Goal: Find specific page/section: Find specific page/section

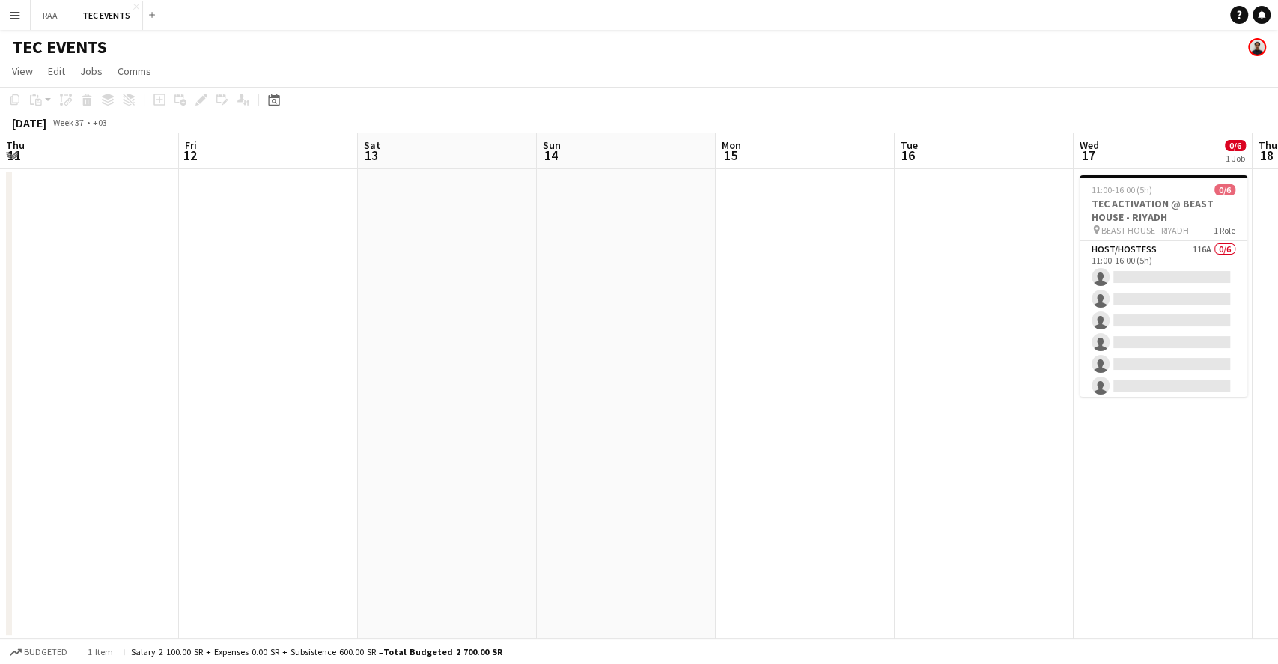
scroll to position [0, 538]
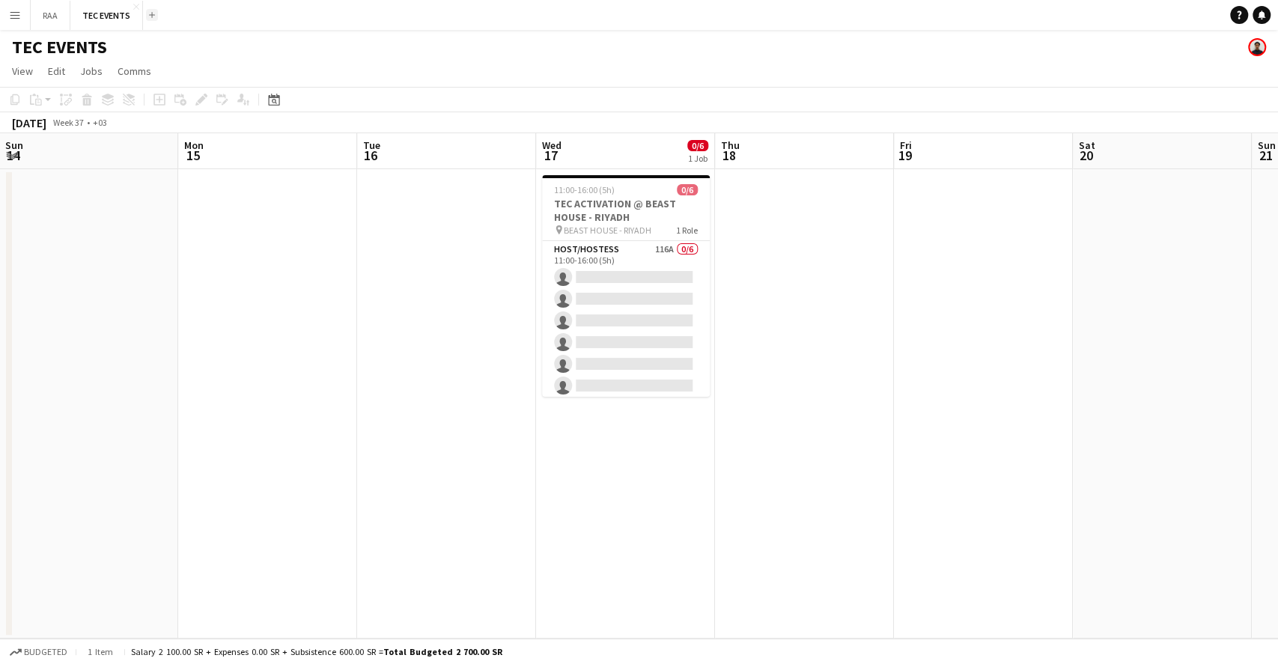
click at [154, 15] on button "Add" at bounding box center [152, 15] width 12 height 12
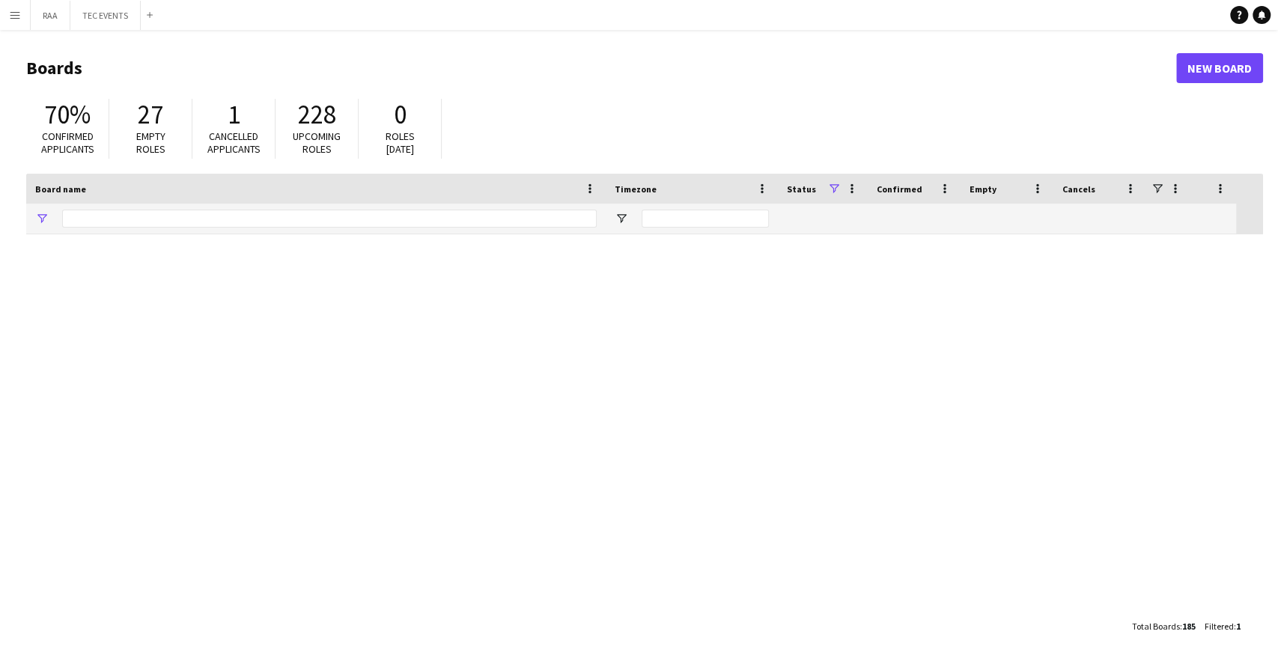
type input "***"
click at [93, 219] on input "***" at bounding box center [329, 219] width 535 height 18
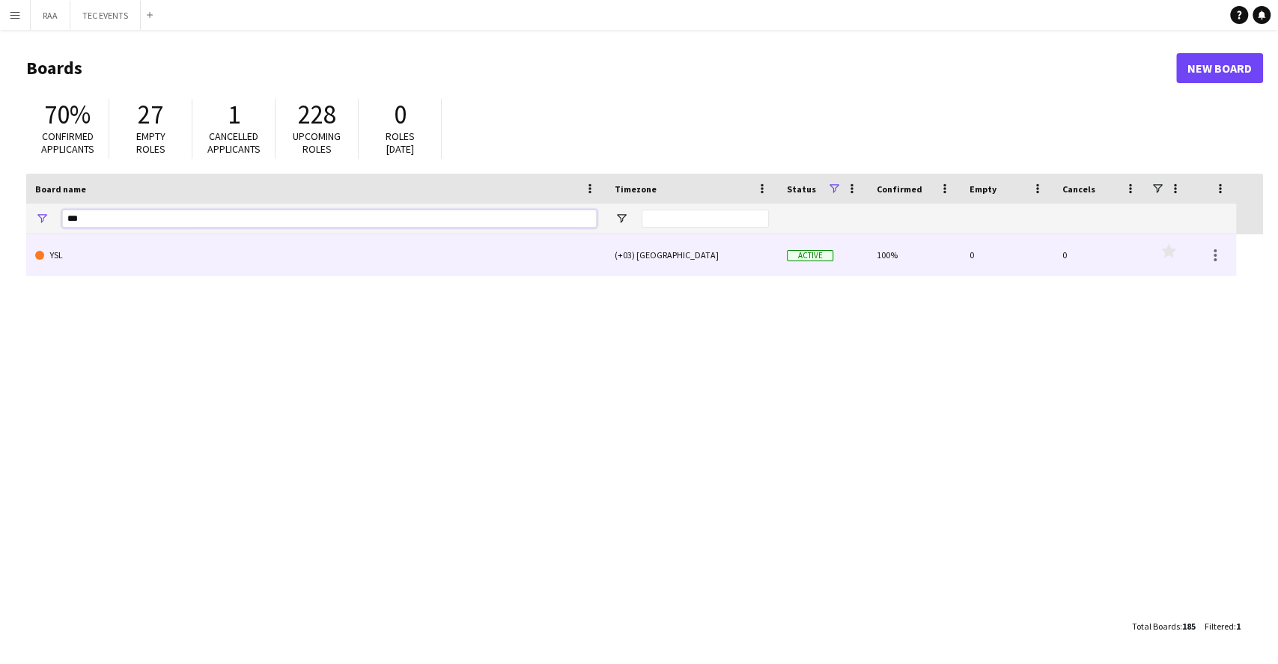
type input "***"
click at [52, 249] on link "YSL" at bounding box center [316, 255] width 562 height 42
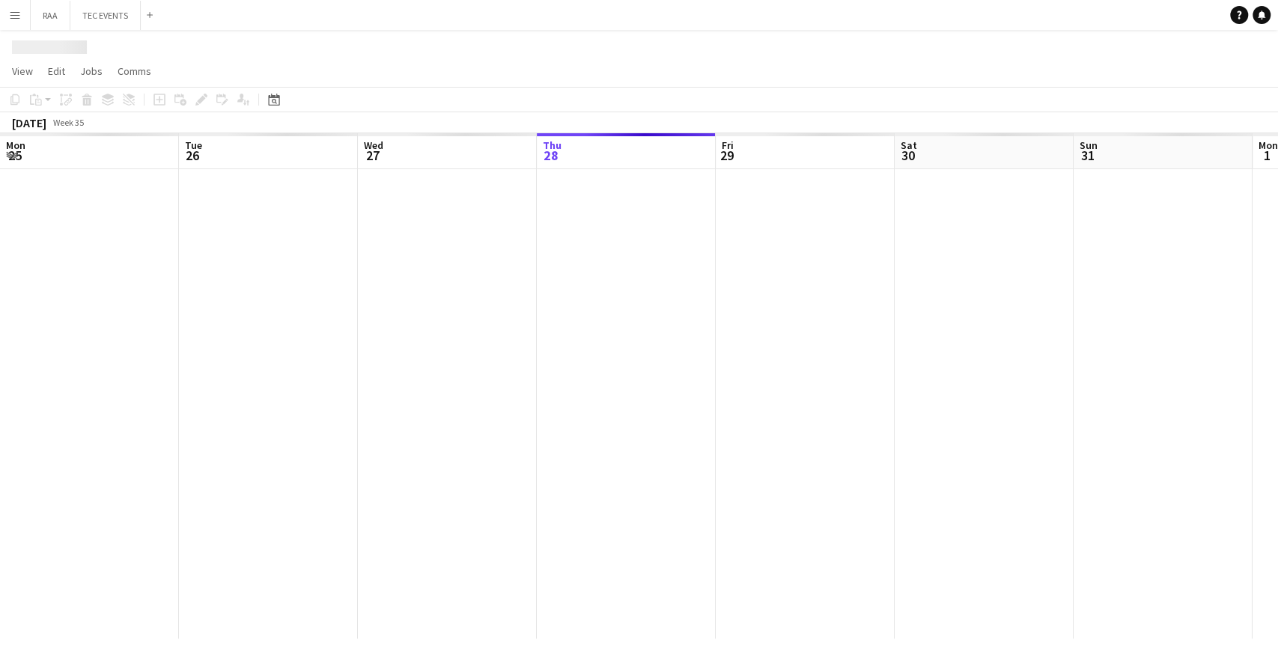
scroll to position [0, 358]
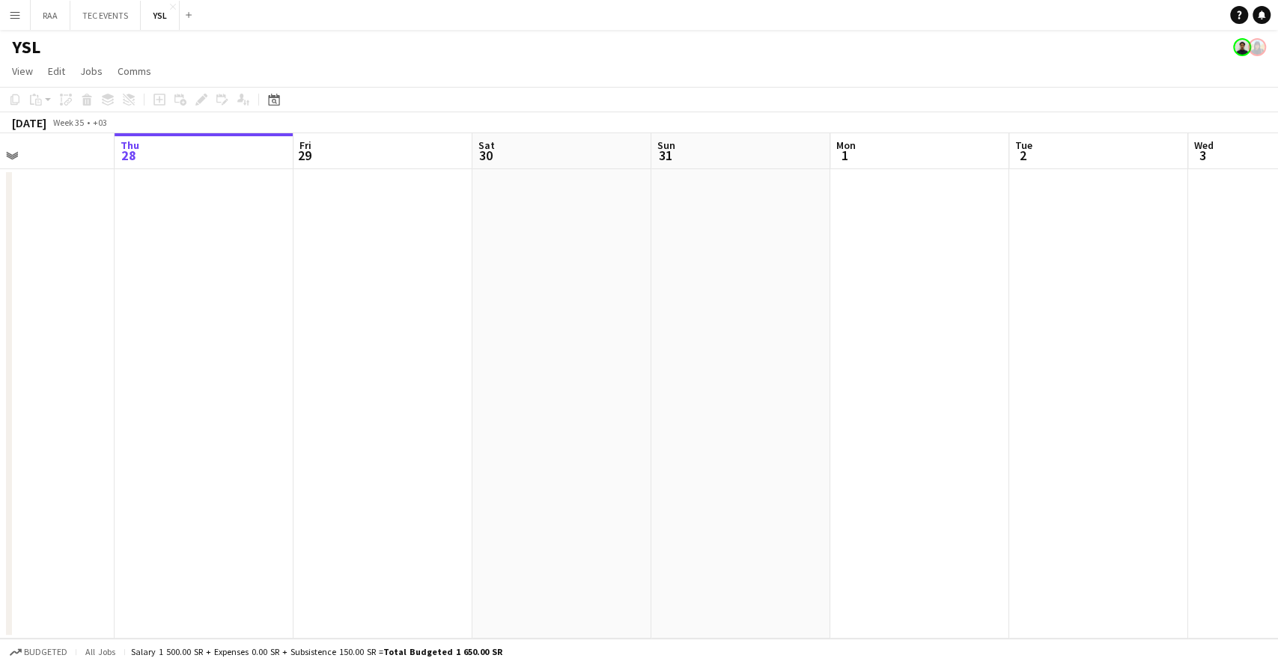
drag, startPoint x: 762, startPoint y: 275, endPoint x: 159, endPoint y: 305, distance: 603.5
click at [159, 305] on app-calendar-viewport "Mon 25 Tue 26 Wed 27 Thu 28 Fri 29 Sat 30 Sun 31 Mon 1 Tue 2 Wed 3 Thu 4 Fri 5 …" at bounding box center [639, 385] width 1278 height 505
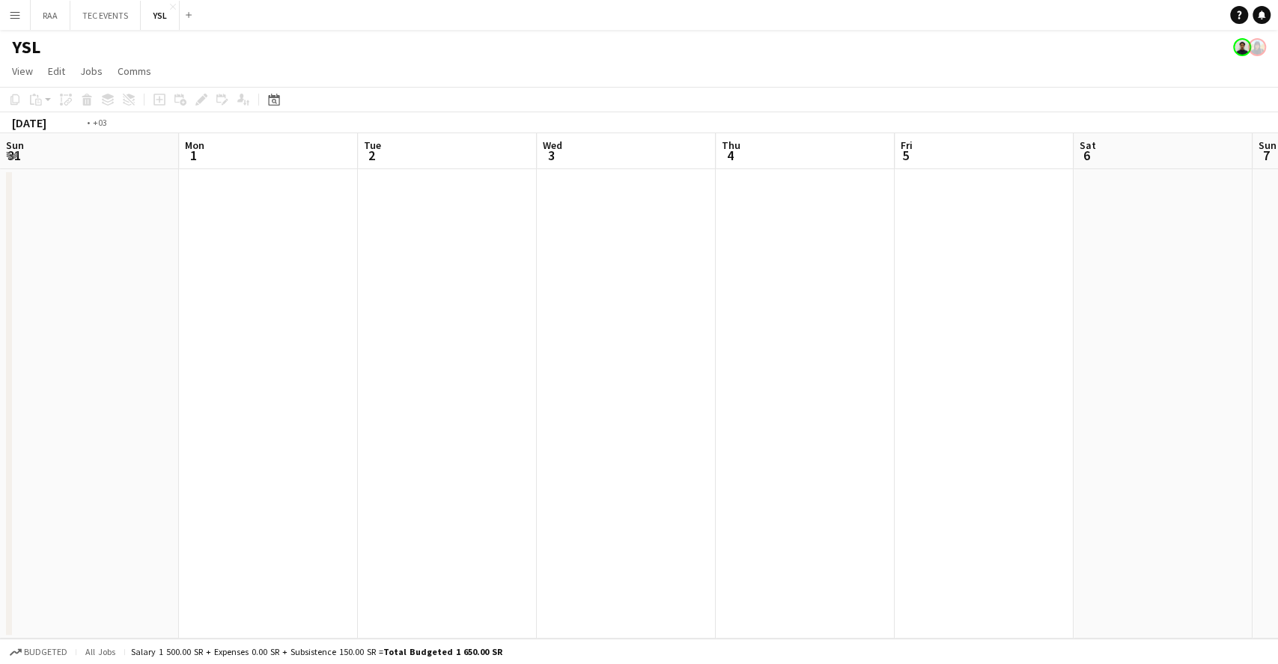
drag, startPoint x: 750, startPoint y: 289, endPoint x: 280, endPoint y: 318, distance: 471.1
click at [280, 318] on app-calendar-viewport "Thu 28 Fri 29 Sat 30 Sun 31 Mon 1 Tue 2 Wed 3 Thu 4 Fri 5 Sat 6 Sun 7 Mon 8 Tue…" at bounding box center [639, 385] width 1278 height 505
drag, startPoint x: 466, startPoint y: 283, endPoint x: 692, endPoint y: 267, distance: 225.9
click at [378, 287] on app-calendar-viewport "Mon 1 Tue 2 Wed 3 Thu 4 Fri 5 Sat 6 Sun 7 Mon 8 Tue 9 Wed 10 Thu 11 Fri 12 Sat …" at bounding box center [639, 385] width 1278 height 505
drag, startPoint x: 940, startPoint y: 258, endPoint x: 429, endPoint y: 293, distance: 512.6
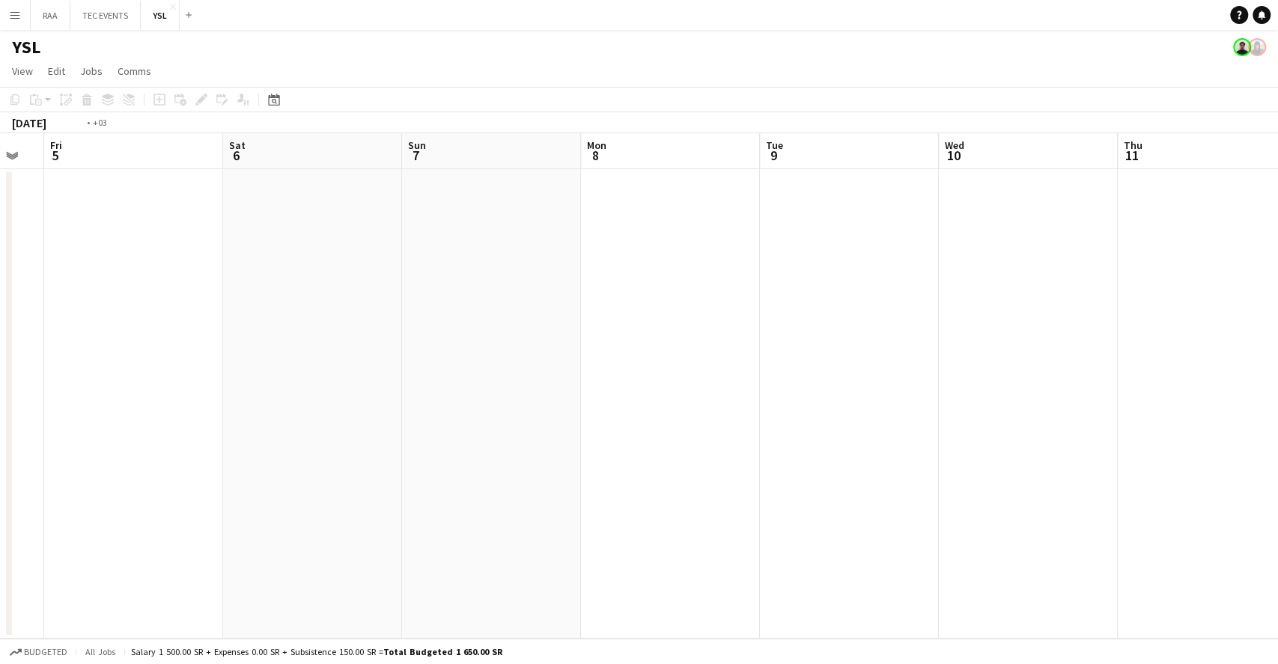
click at [335, 308] on app-calendar-viewport "Mon 1 Tue 2 Wed 3 Thu 4 Fri 5 Sat 6 Sun 7 Mon 8 Tue 9 Wed 10 Thu 11 Fri 12 Sat …" at bounding box center [639, 385] width 1278 height 505
drag, startPoint x: 749, startPoint y: 258, endPoint x: 264, endPoint y: 328, distance: 490.2
click at [264, 328] on app-calendar-viewport "Fri 5 Sat 6 Sun 7 Mon 8 Tue 9 Wed 10 Thu 11 Fri 12 Sat 13 Sun 14 Mon 15 Tue 16 …" at bounding box center [639, 385] width 1278 height 505
drag, startPoint x: 857, startPoint y: 285, endPoint x: 436, endPoint y: 325, distance: 421.9
click at [367, 335] on app-calendar-viewport "Tue 9 Wed 10 Thu 11 Fri 12 Sat 13 Sun 14 Mon 15 Tue 16 Wed 17 Thu 18 Fri 19 Sat…" at bounding box center [639, 385] width 1278 height 505
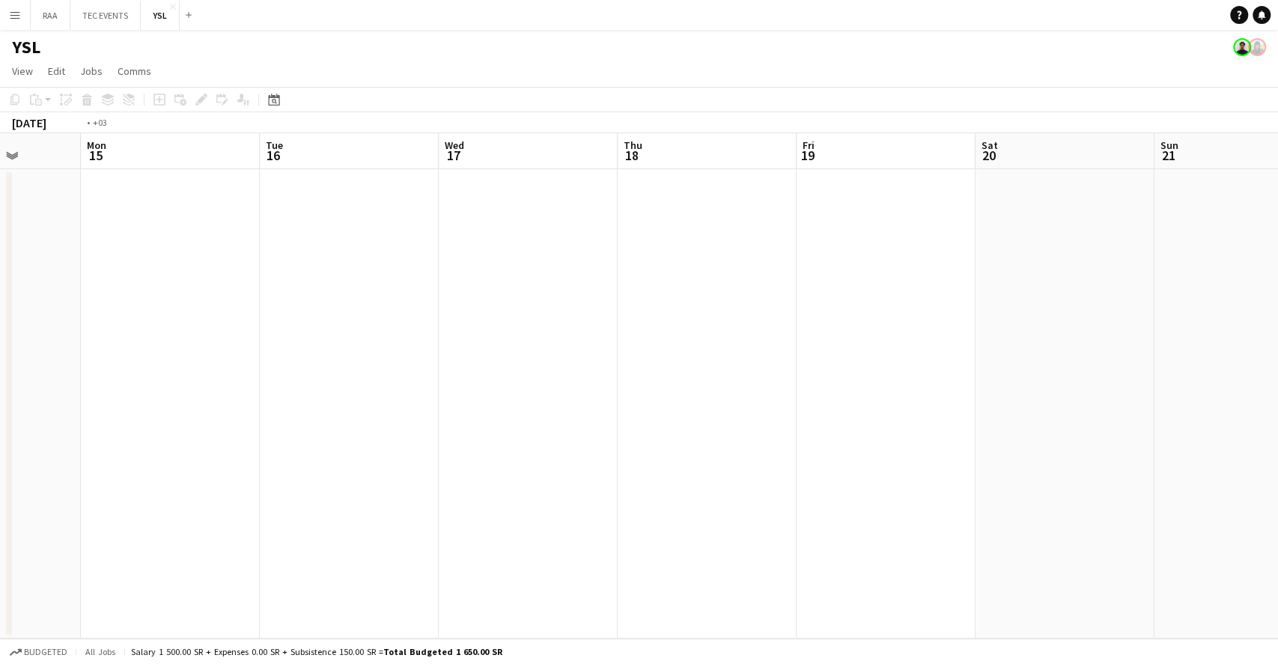
drag, startPoint x: 916, startPoint y: 272, endPoint x: 432, endPoint y: 327, distance: 486.8
click at [433, 327] on app-calendar-viewport "Thu 11 Fri 12 Sat 13 Sun 14 Mon 15 Tue 16 Wed 17 Thu 18 Fri 19 Sat 20 Sun 21 Mo…" at bounding box center [639, 385] width 1278 height 505
drag, startPoint x: 998, startPoint y: 275, endPoint x: 502, endPoint y: 322, distance: 497.9
click at [510, 322] on app-calendar-viewport "Sat 13 Sun 14 Mon 15 Tue 16 Wed 17 Thu 18 Fri 19 Sat 20 Sun 21 Mon 22 Tue 23 We…" at bounding box center [639, 385] width 1278 height 505
drag, startPoint x: 1008, startPoint y: 285, endPoint x: 519, endPoint y: 358, distance: 494.4
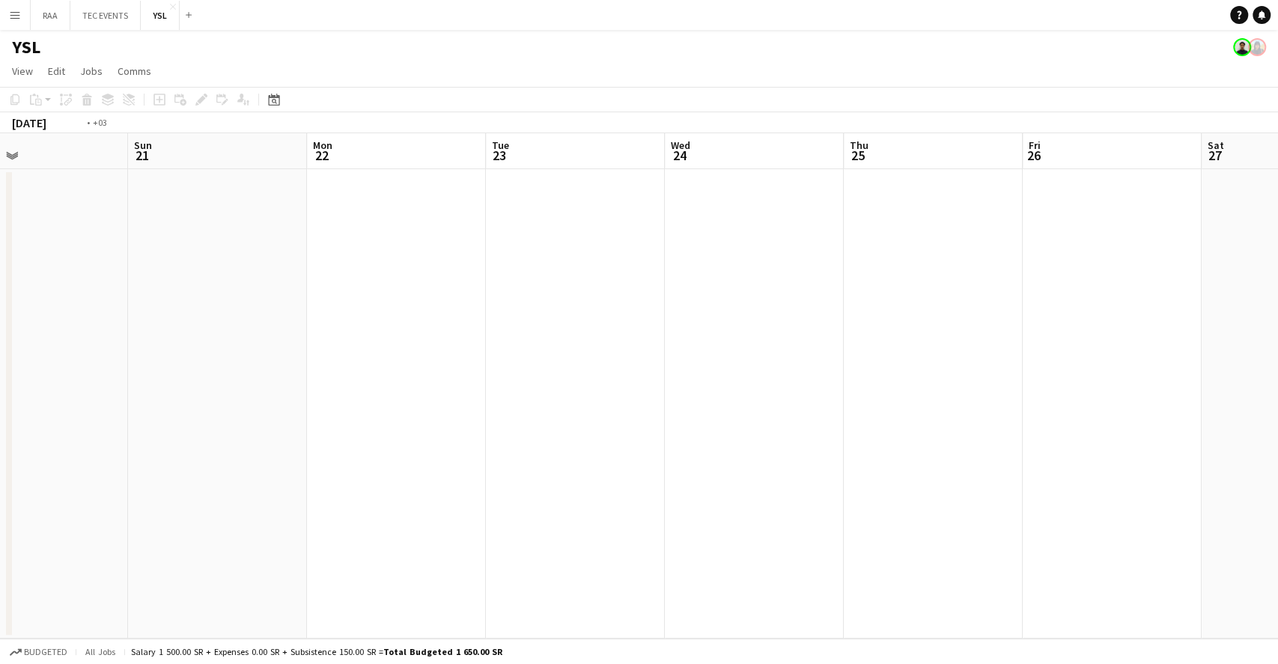
click at [517, 358] on app-calendar-viewport "Wed 17 Thu 18 Fri 19 Sat 20 Sun 21 Mon 22 Tue 23 Wed 24 Thu 25 Fri 26 Sat 27 Su…" at bounding box center [639, 385] width 1278 height 505
drag, startPoint x: 1039, startPoint y: 307, endPoint x: 473, endPoint y: 360, distance: 568.5
click at [471, 360] on app-calendar-viewport "Fri 19 Sat 20 Sun 21 Mon 22 Tue 23 Wed 24 Thu 25 Fri 26 Sat 27 Sun 28 Mon 29 Tu…" at bounding box center [639, 385] width 1278 height 505
drag, startPoint x: 931, startPoint y: 308, endPoint x: 422, endPoint y: 347, distance: 509.8
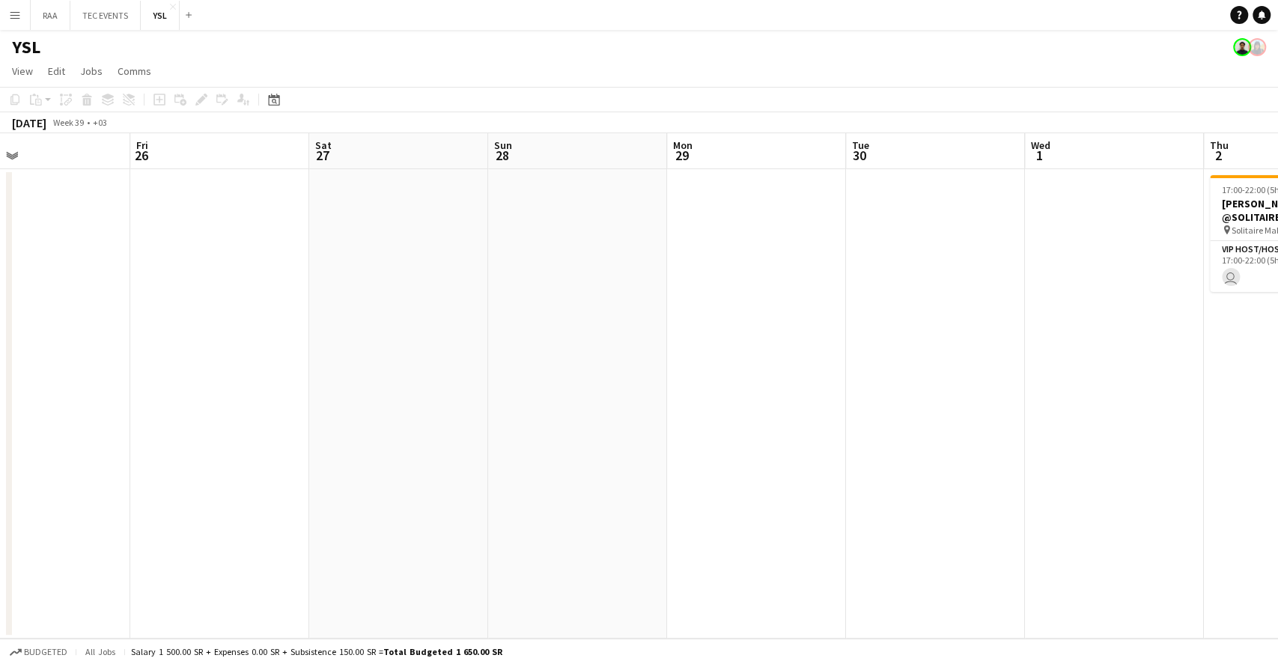
click at [422, 347] on app-calendar-viewport "Mon 22 Tue 23 Wed 24 Thu 25 Fri 26 Sat 27 Sun 28 Mon 29 Tue 30 Wed 1 Thu 2 1/1 …" at bounding box center [639, 385] width 1278 height 505
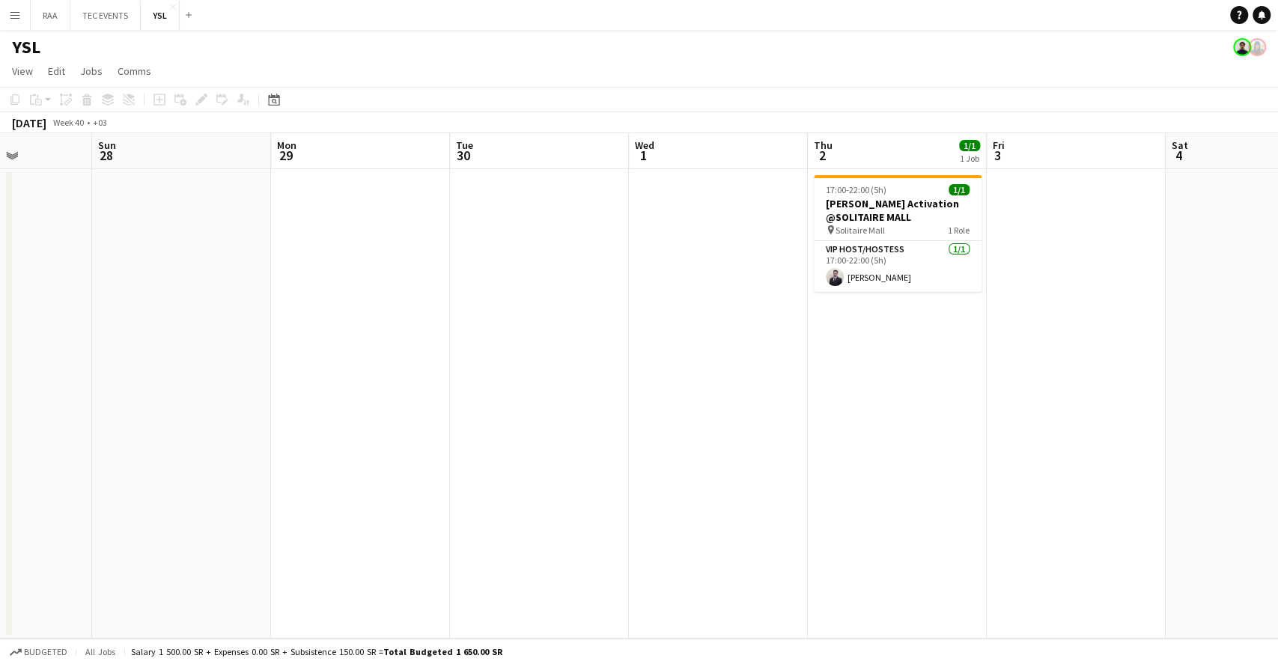
scroll to position [0, 502]
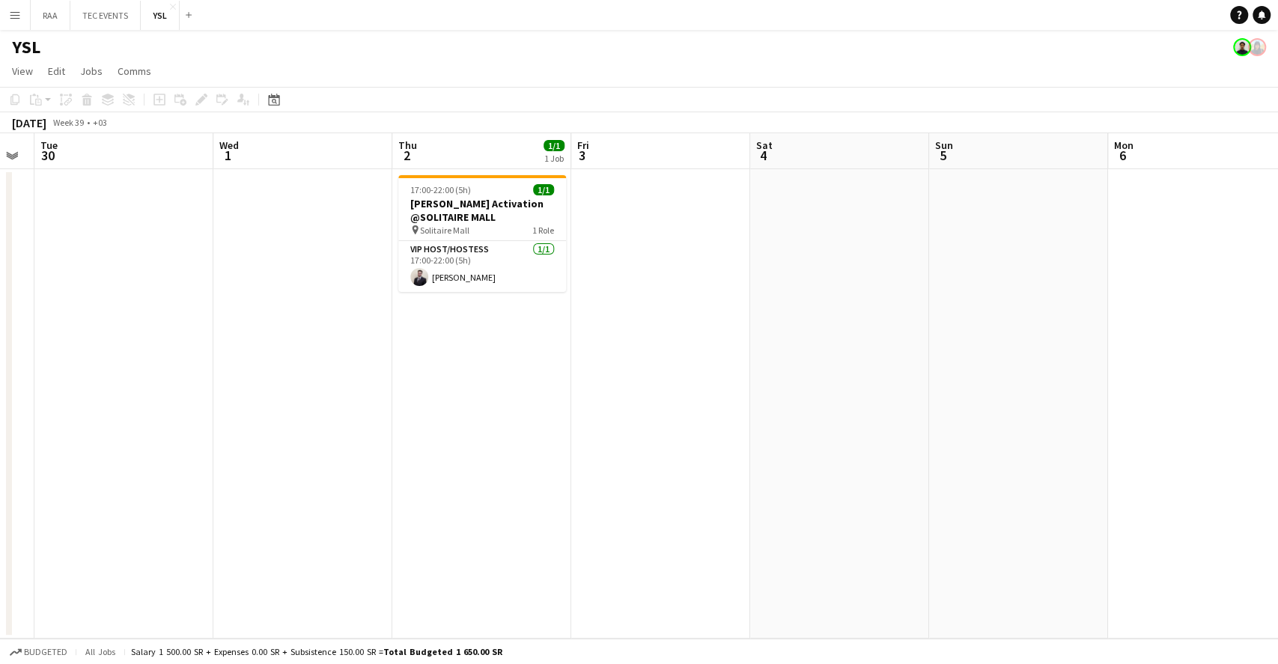
drag, startPoint x: 749, startPoint y: 320, endPoint x: 449, endPoint y: 324, distance: 300.3
click at [449, 324] on app-calendar-viewport "Sat 27 Sun 28 Mon 29 Tue 30 Wed 1 Thu 2 1/1 1 Job Fri 3 Sat 4 Sun 5 Mon 6 Tue 7…" at bounding box center [639, 385] width 1278 height 505
